Goal: Task Accomplishment & Management: Manage account settings

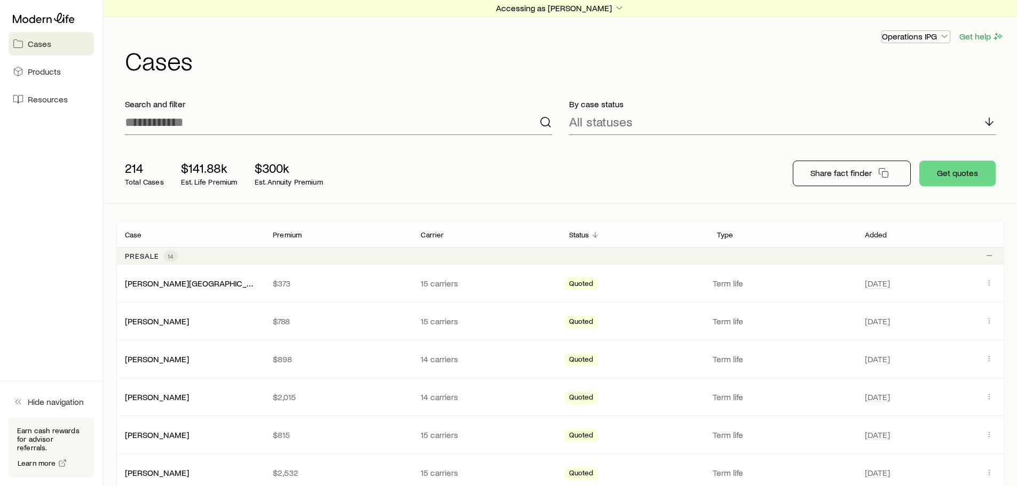
click at [929, 34] on p "Operations IPG" at bounding box center [916, 36] width 68 height 11
click at [576, 8] on p "Accessing as [PERSON_NAME]" at bounding box center [560, 8] width 129 height 11
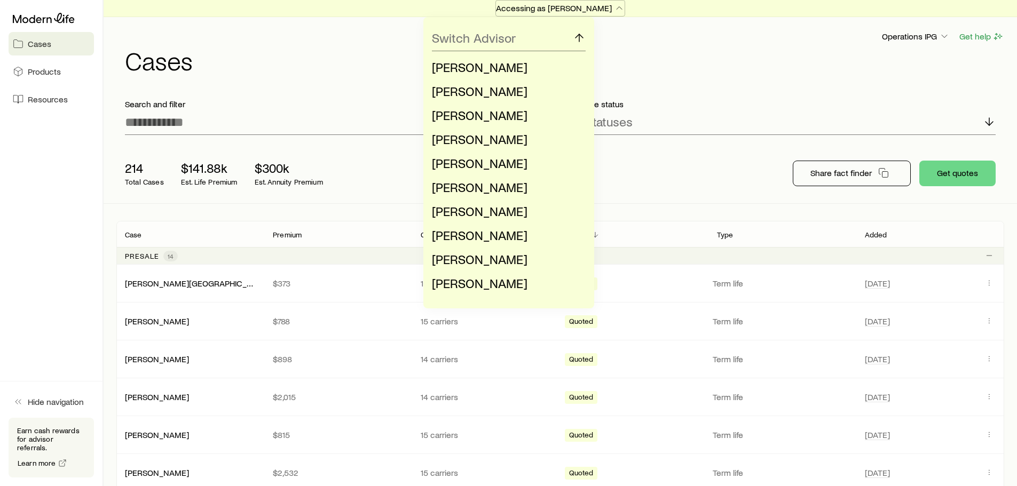
click at [576, 9] on p "Accessing as [PERSON_NAME]" at bounding box center [560, 8] width 129 height 11
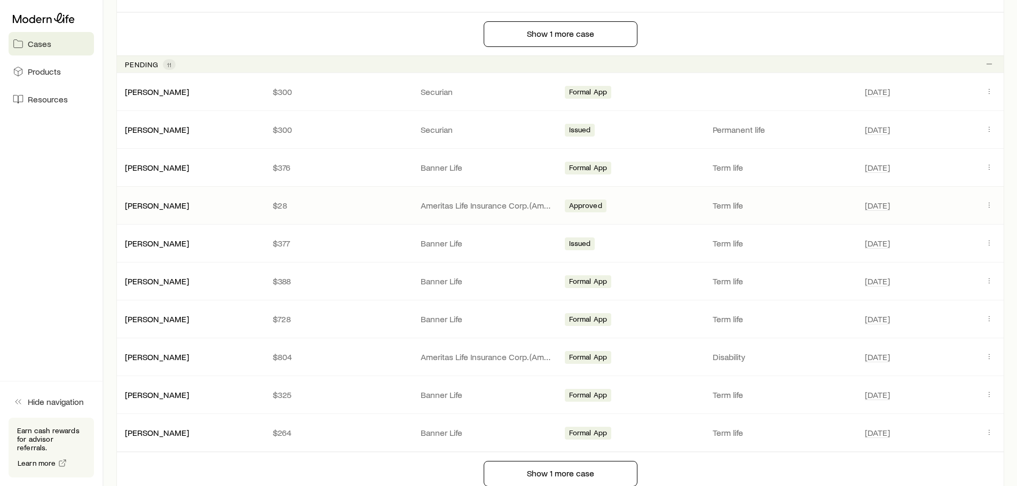
scroll to position [747, 0]
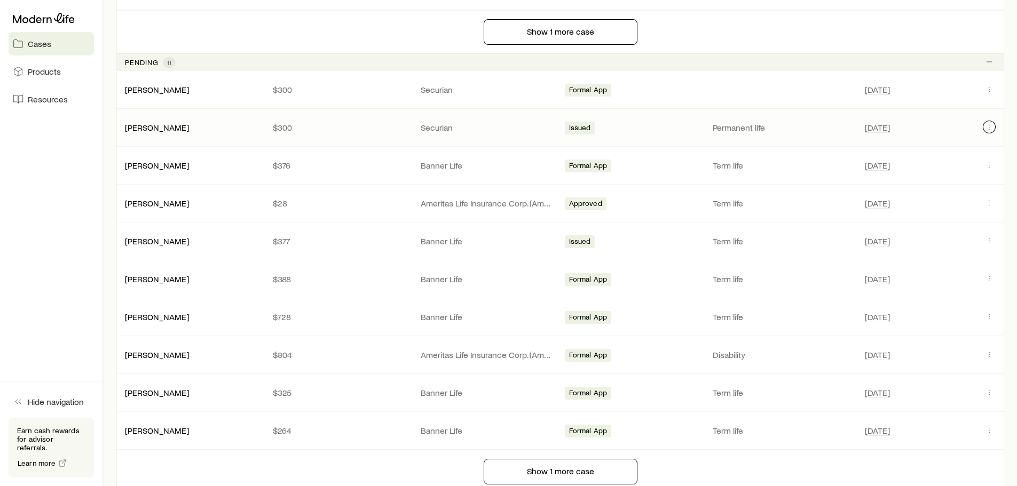
click at [987, 126] on icon "Client cases" at bounding box center [989, 127] width 9 height 9
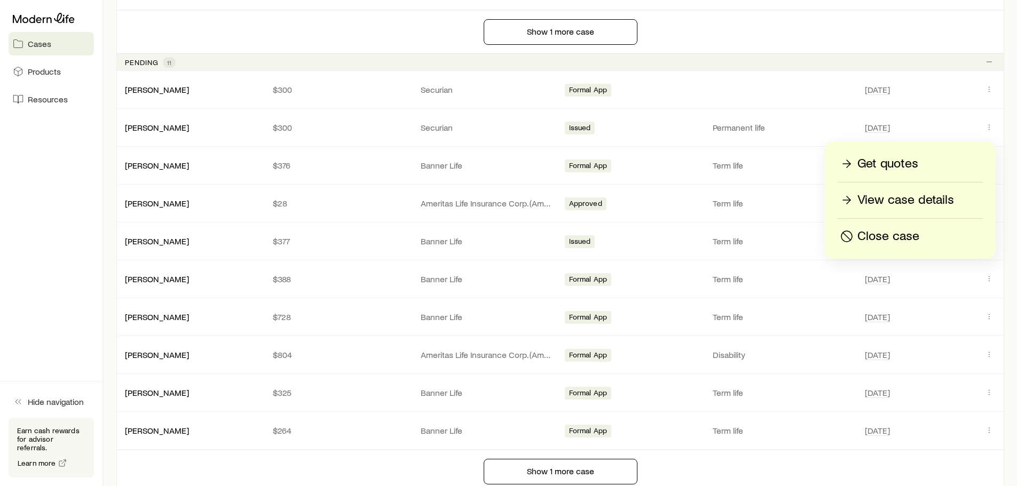
click at [897, 198] on p "View case details" at bounding box center [905, 200] width 97 height 17
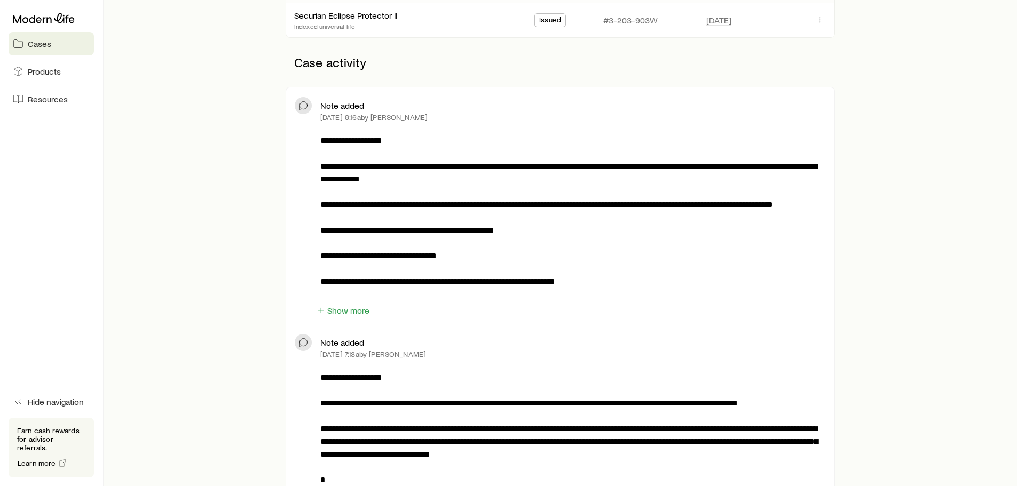
scroll to position [267, 0]
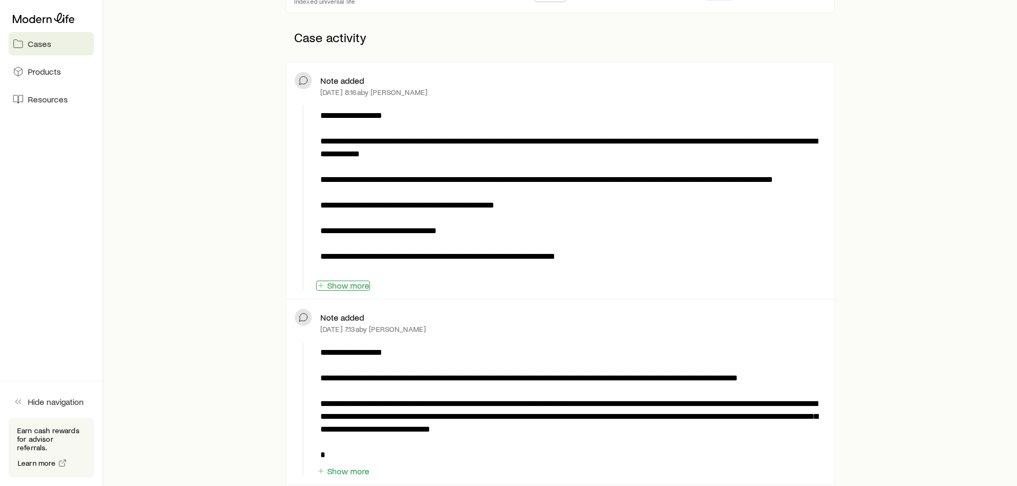
click at [355, 286] on button "Show more" at bounding box center [343, 286] width 54 height 10
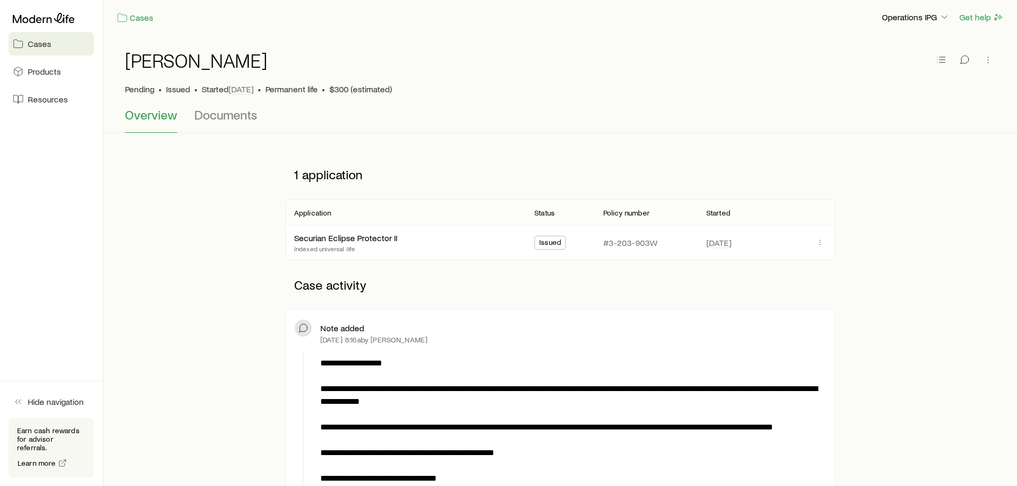
scroll to position [0, 0]
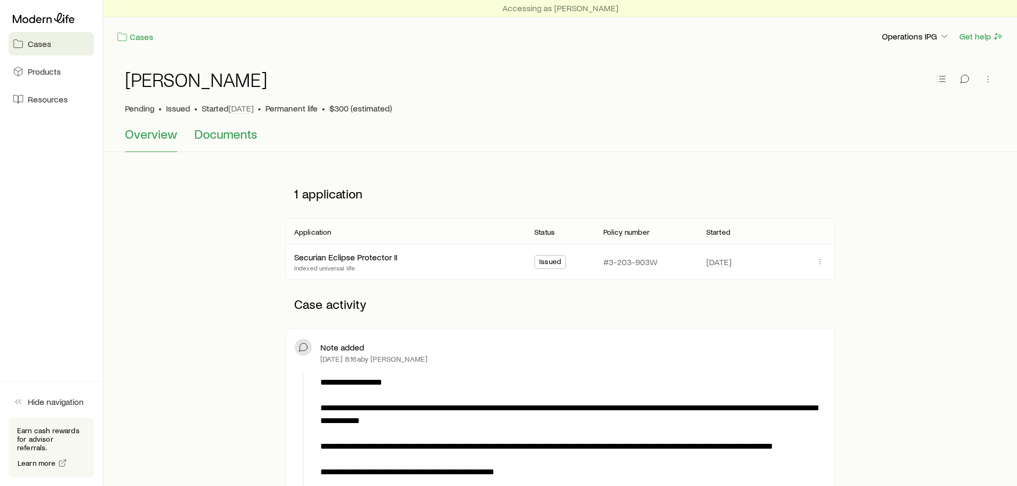
click at [243, 130] on span "Documents" at bounding box center [225, 134] width 63 height 15
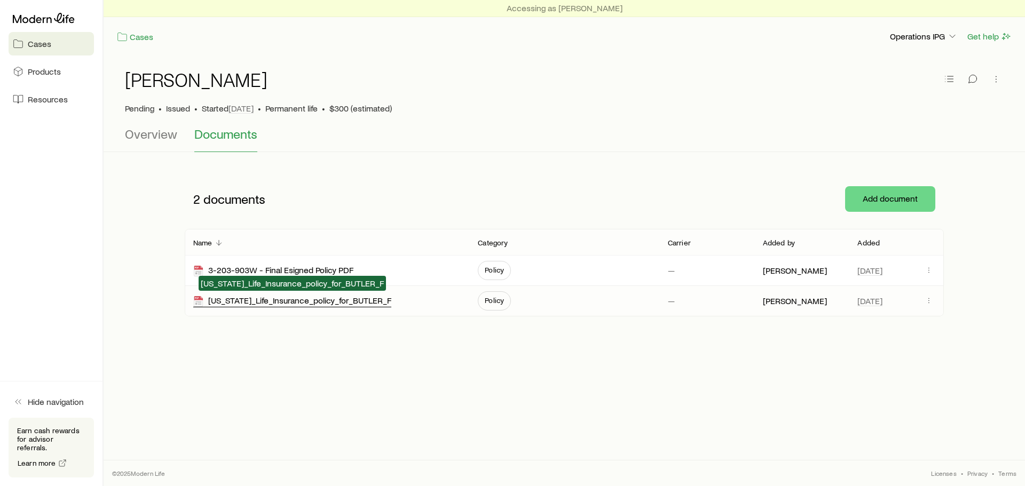
click at [324, 302] on div "[US_STATE]_Life_Insurance_policy_for_BUTLER_F" at bounding box center [292, 301] width 198 height 12
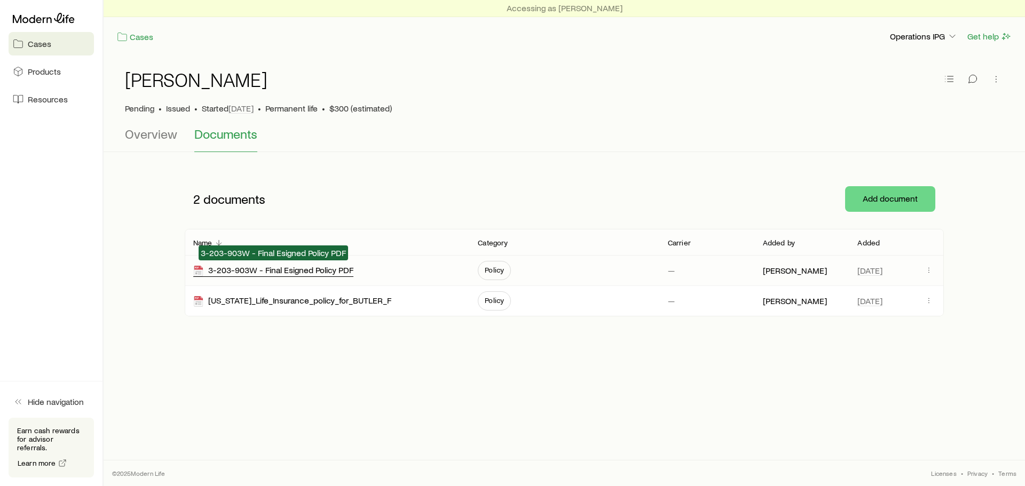
click at [311, 272] on div "3-203-903W - Final Esigned Policy PDF" at bounding box center [273, 271] width 160 height 12
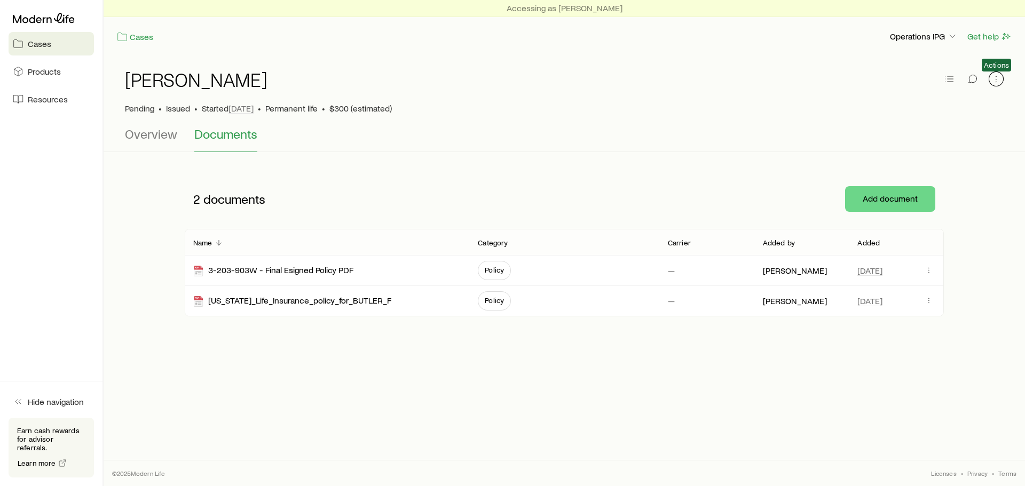
click at [999, 78] on icon "button" at bounding box center [996, 79] width 11 height 11
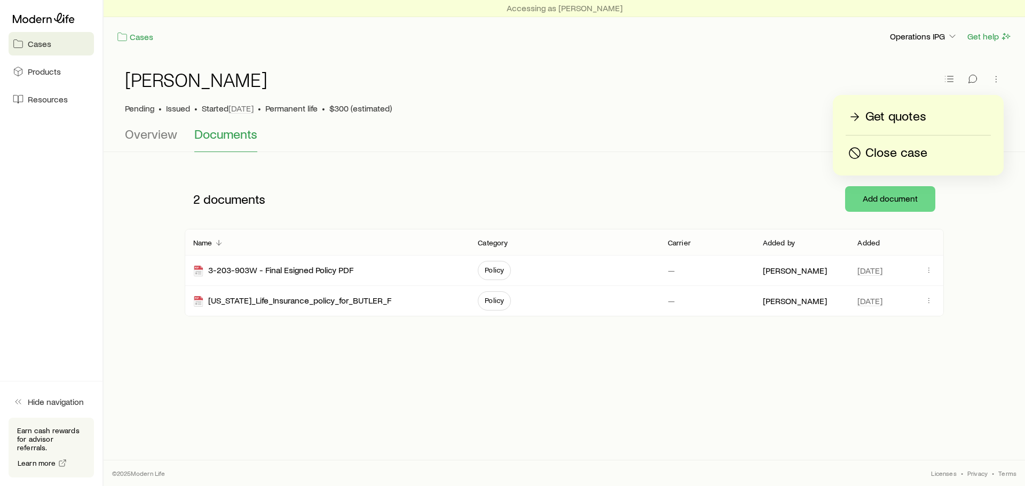
drag, startPoint x: 684, startPoint y: 210, endPoint x: 784, endPoint y: 236, distance: 102.8
click at [685, 210] on div "2 documents Add document" at bounding box center [564, 199] width 759 height 60
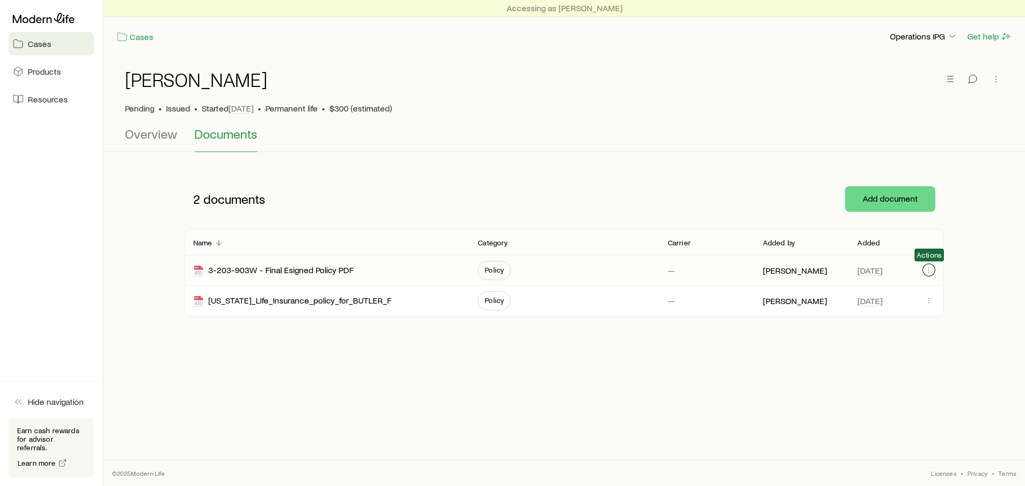
click at [930, 270] on icon "button" at bounding box center [929, 270] width 9 height 9
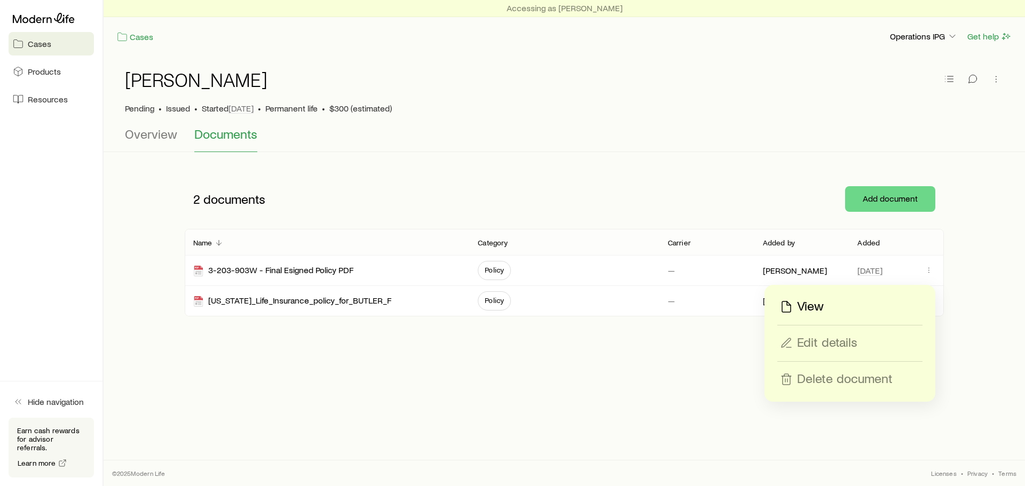
click at [448, 369] on div "Accessing as [PERSON_NAME] Cases Operations IPG Get help [PERSON_NAME] • Issued…" at bounding box center [564, 213] width 921 height 426
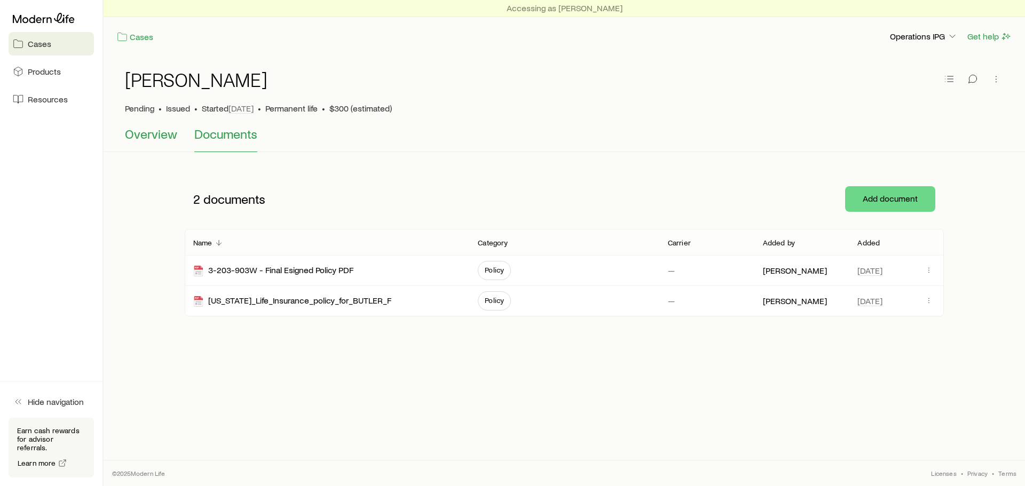
click at [143, 137] on span "Overview" at bounding box center [151, 134] width 52 height 15
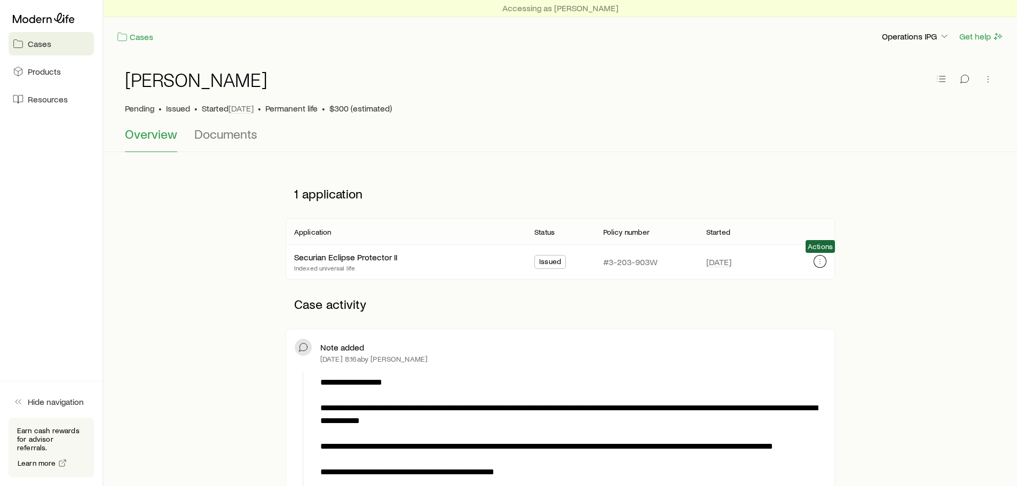
click at [819, 259] on icon "button" at bounding box center [820, 261] width 9 height 9
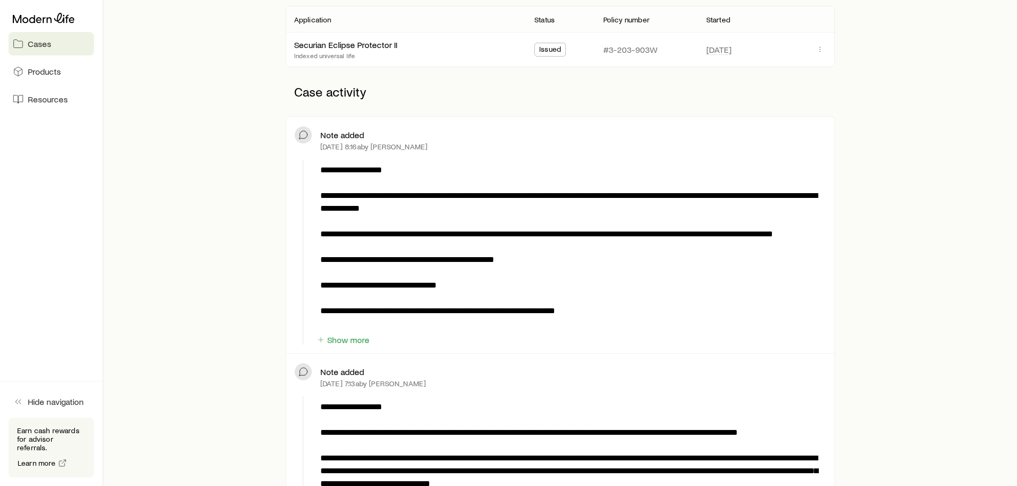
scroll to position [214, 0]
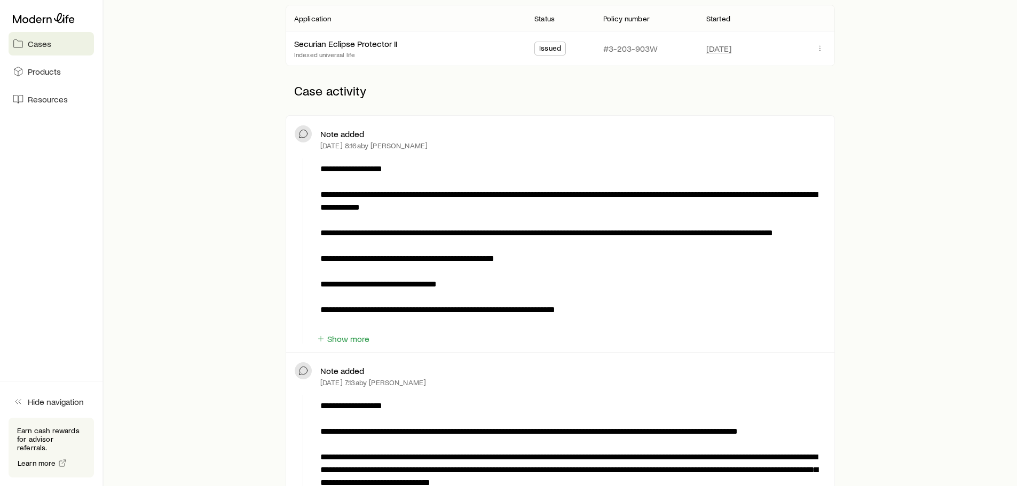
click at [527, 272] on p "**********" at bounding box center [570, 246] width 501 height 167
click at [350, 341] on button "Show more" at bounding box center [343, 339] width 54 height 10
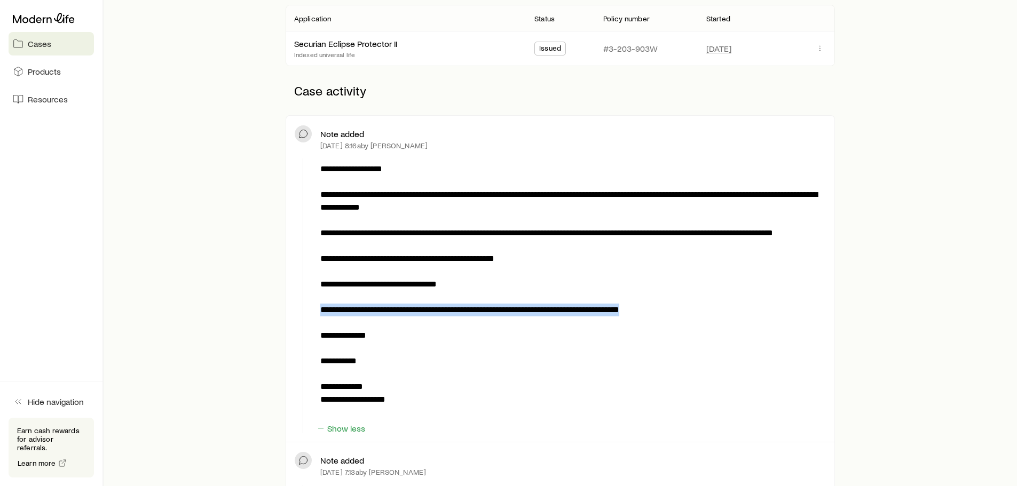
drag, startPoint x: 642, startPoint y: 326, endPoint x: 321, endPoint y: 328, distance: 321.3
click at [321, 328] on p "**********" at bounding box center [570, 291] width 501 height 256
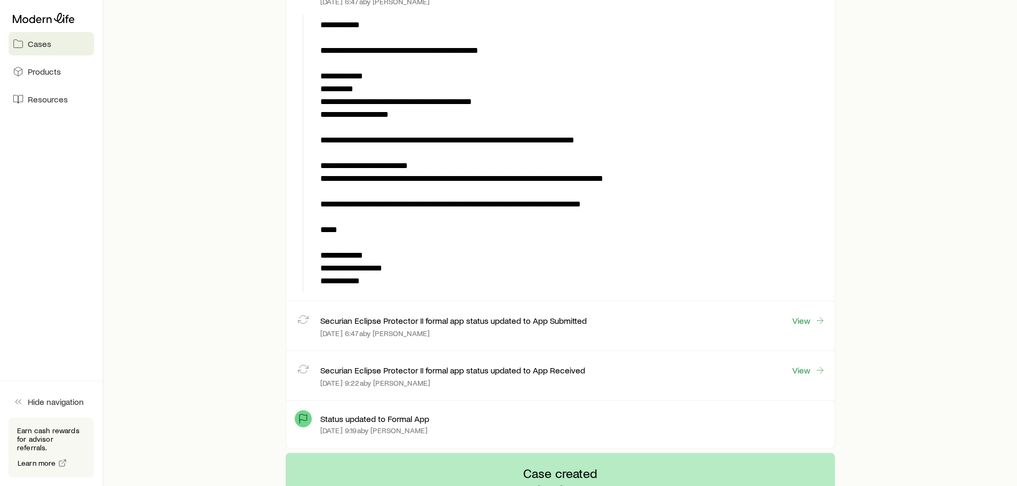
scroll to position [2028, 0]
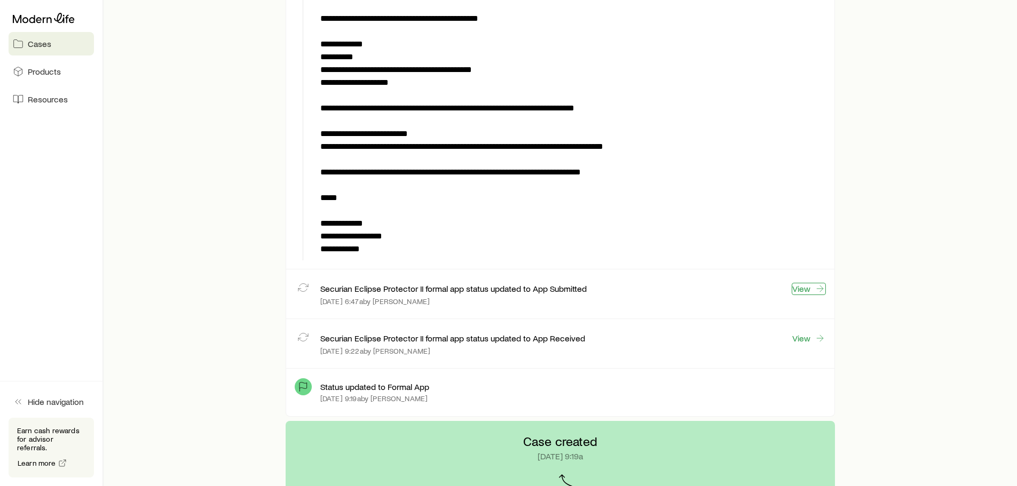
click at [805, 287] on link "View" at bounding box center [809, 289] width 34 height 12
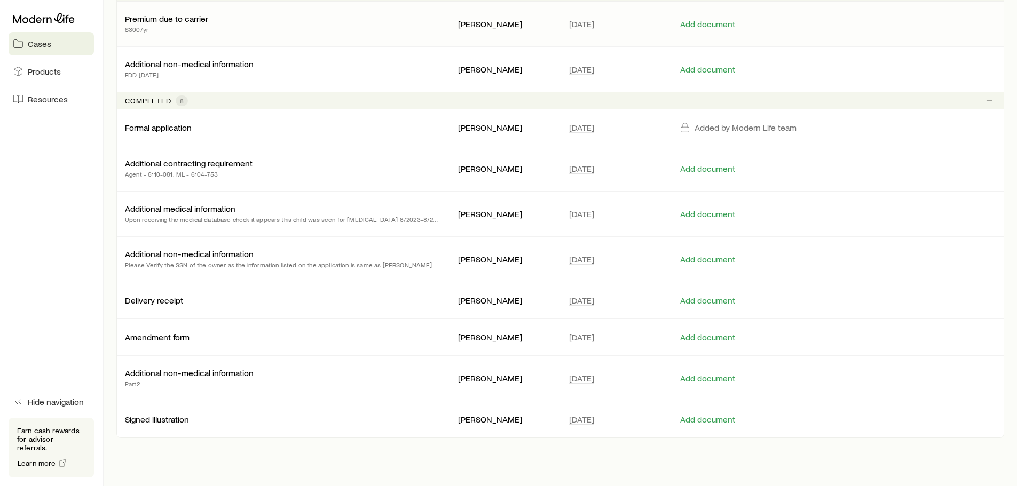
scroll to position [267, 0]
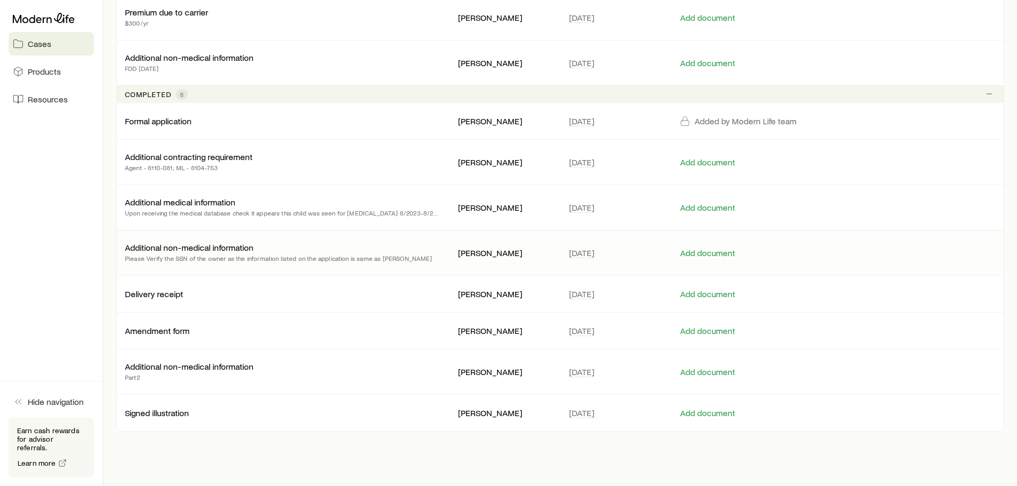
click at [263, 251] on div "Additional non-medical information Please Verify the SSN of the owner as the in…" at bounding box center [278, 252] width 307 height 21
click at [274, 254] on p "Please Verify the SSN of the owner as the information listed on the application…" at bounding box center [278, 258] width 307 height 11
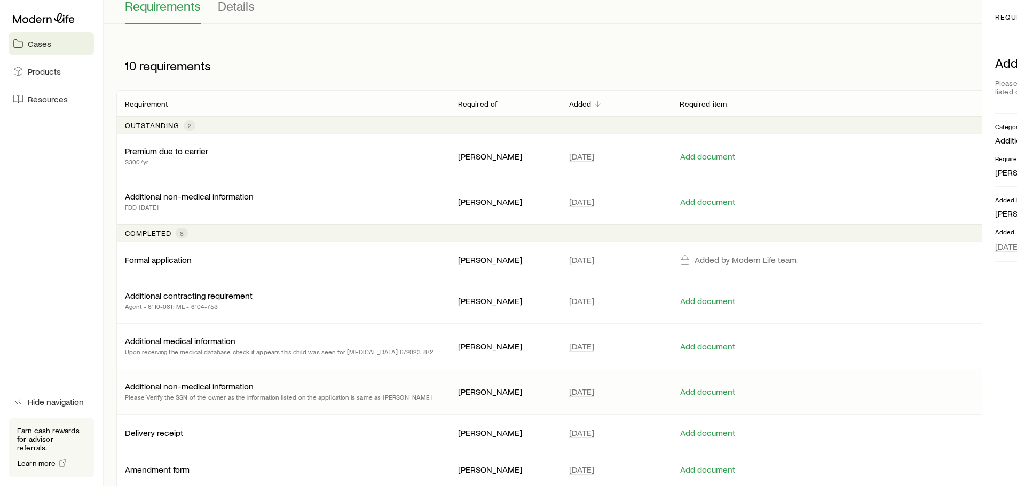
scroll to position [107, 0]
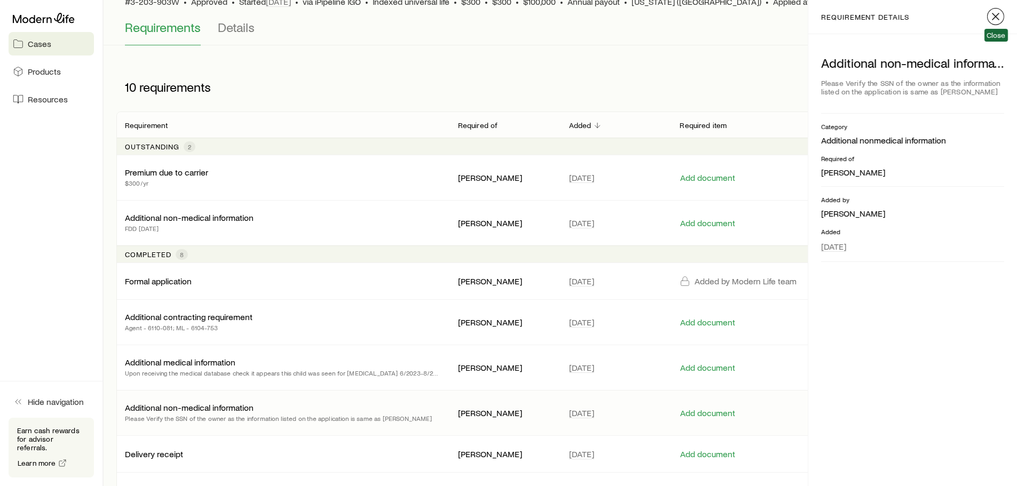
click at [997, 13] on icon "button" at bounding box center [995, 16] width 13 height 13
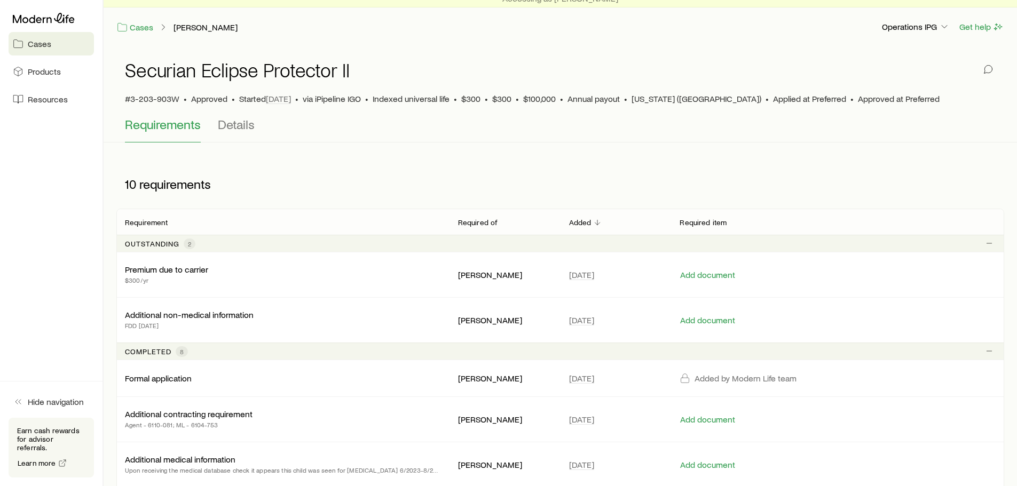
scroll to position [0, 0]
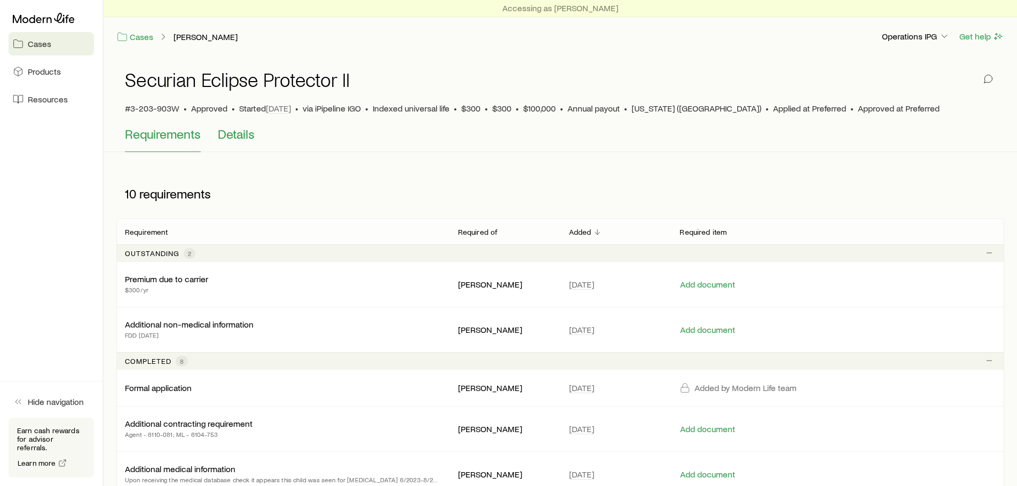
click at [245, 131] on span "Details" at bounding box center [236, 134] width 37 height 15
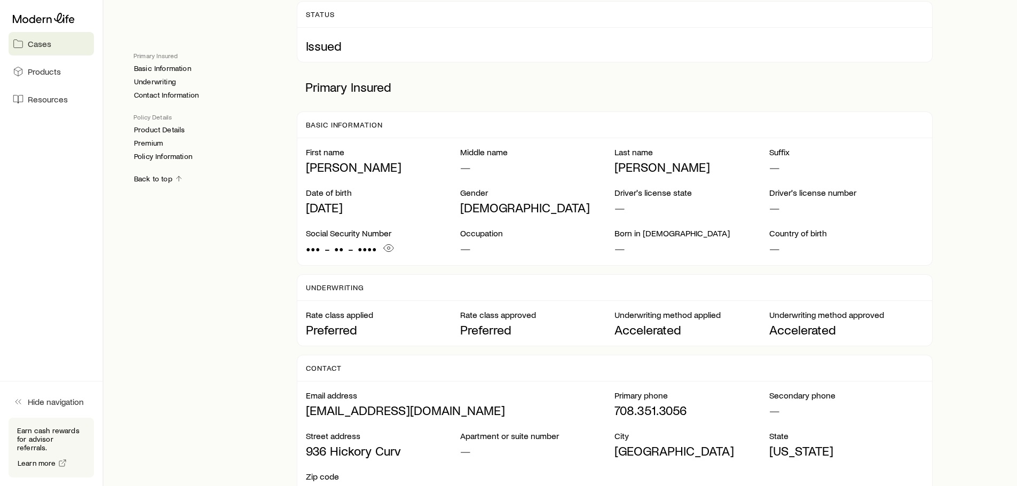
scroll to position [107, 0]
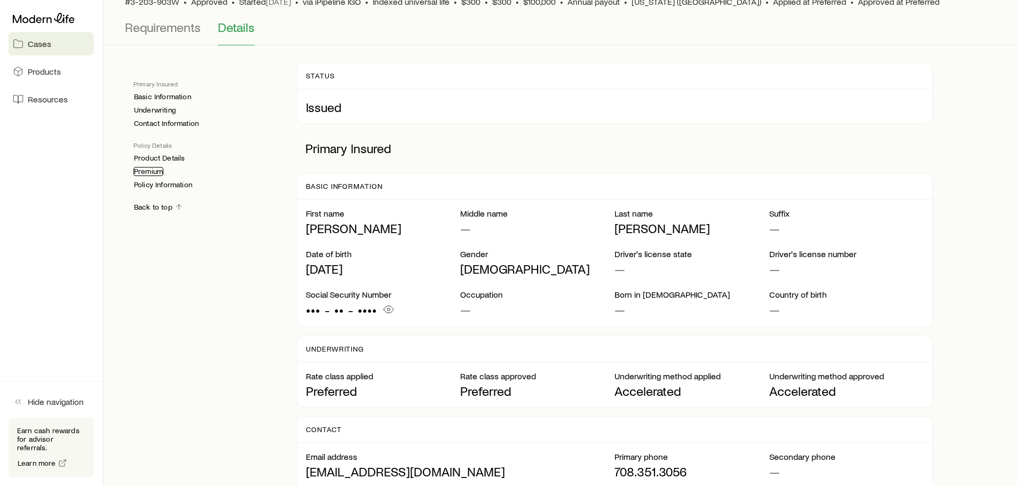
click at [149, 171] on link "Premium" at bounding box center [148, 171] width 30 height 9
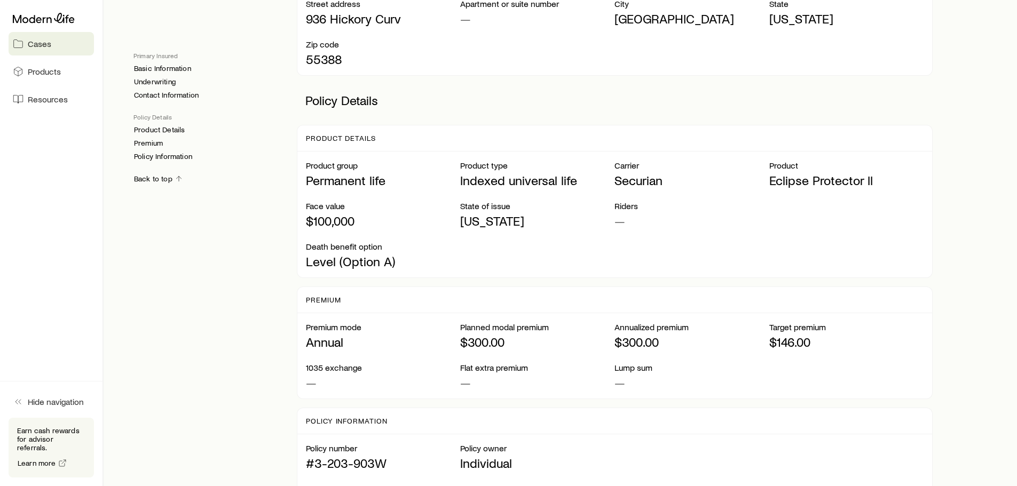
scroll to position [539, 0]
